Goal: Obtain resource: Download file/media

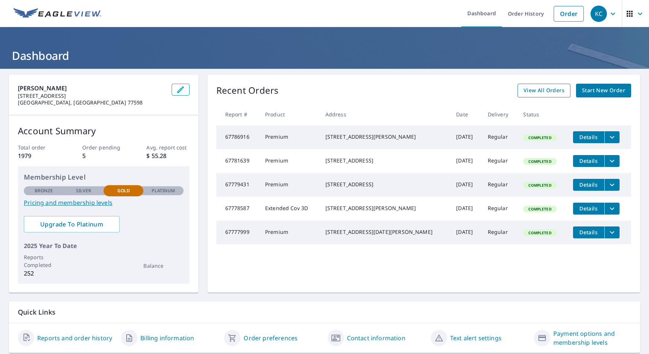
click at [531, 90] on span "View All Orders" at bounding box center [543, 90] width 41 height 9
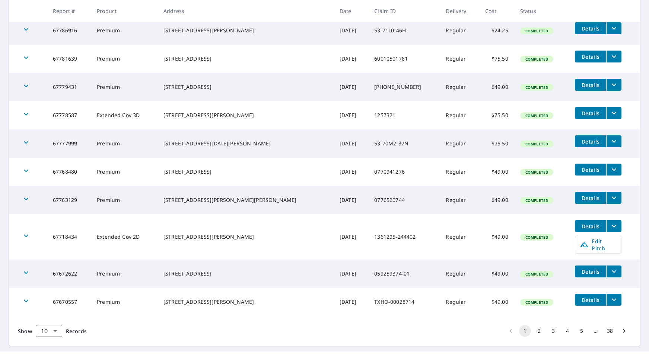
scroll to position [149, 0]
click at [609, 198] on icon "filesDropdownBtn-67763129" at bounding box center [613, 197] width 9 height 9
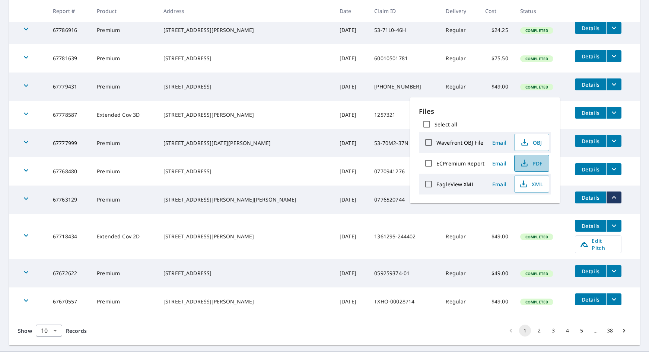
click at [538, 164] on span "PDF" at bounding box center [531, 163] width 24 height 9
click at [626, 134] on td "Details" at bounding box center [604, 141] width 71 height 24
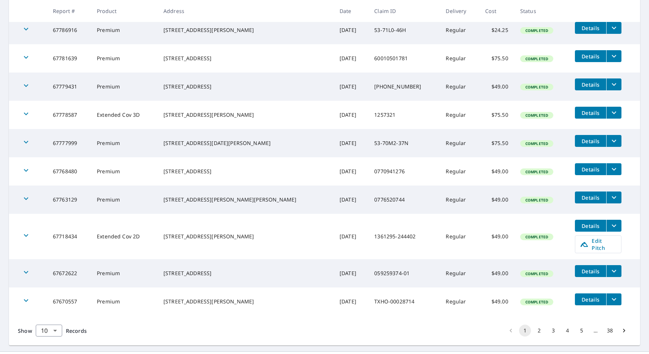
click at [609, 169] on icon "filesDropdownBtn-67768480" at bounding box center [613, 169] width 9 height 9
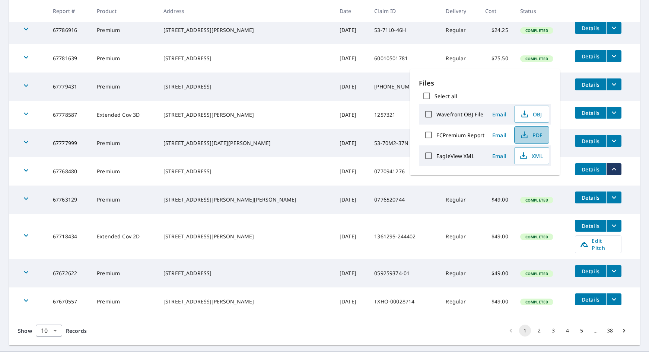
click at [535, 132] on span "PDF" at bounding box center [531, 135] width 24 height 9
